Goal: Task Accomplishment & Management: Manage account settings

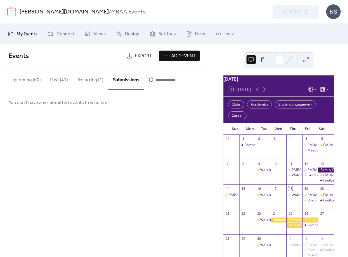
scroll to position [29, 0]
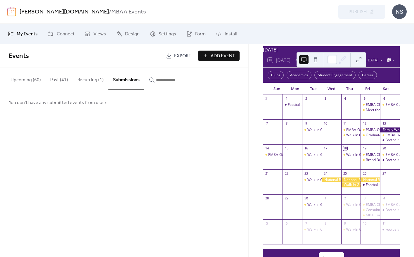
click at [119, 81] on button "Submissions" at bounding box center [126, 79] width 36 height 22
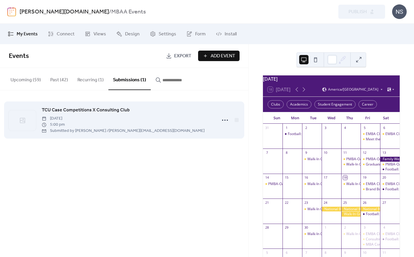
click at [114, 112] on span "TCU Case Competitions X Consulting Club" at bounding box center [86, 110] width 88 height 7
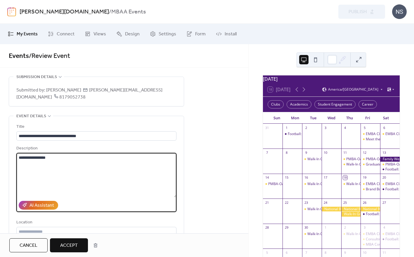
drag, startPoint x: 57, startPoint y: 151, endPoint x: 16, endPoint y: 152, distance: 41.2
click at [16, 152] on div "**********" at bounding box center [96, 196] width 175 height 160
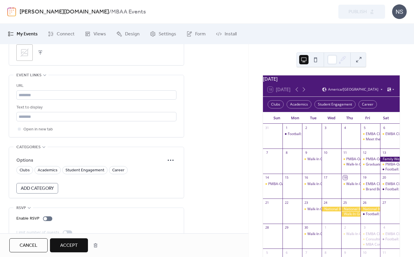
scroll to position [362, 0]
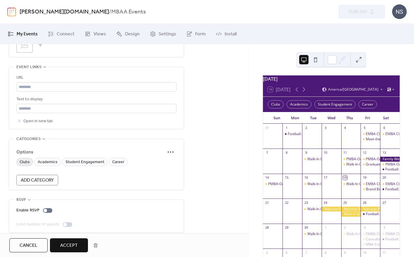
click at [25, 159] on span "Clubs" at bounding box center [25, 162] width 10 height 7
click at [74, 247] on span "Accept" at bounding box center [69, 245] width 18 height 7
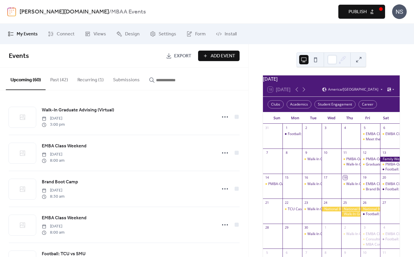
click at [362, 13] on span "Publish" at bounding box center [357, 11] width 18 height 7
